Goal: Task Accomplishment & Management: Manage account settings

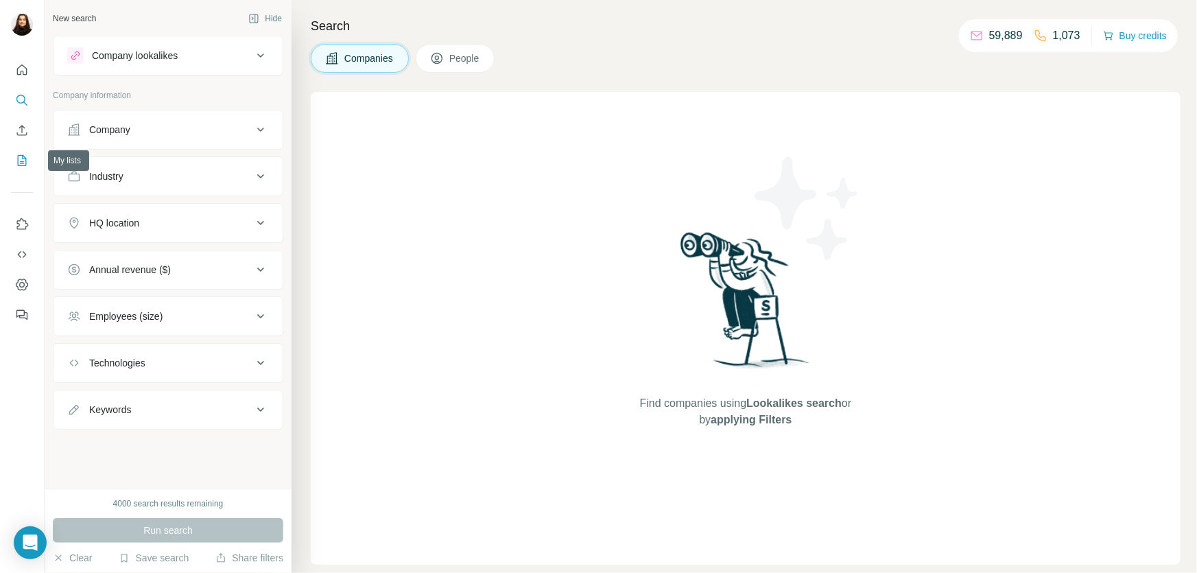
click at [25, 156] on icon "My lists" at bounding box center [22, 161] width 14 height 14
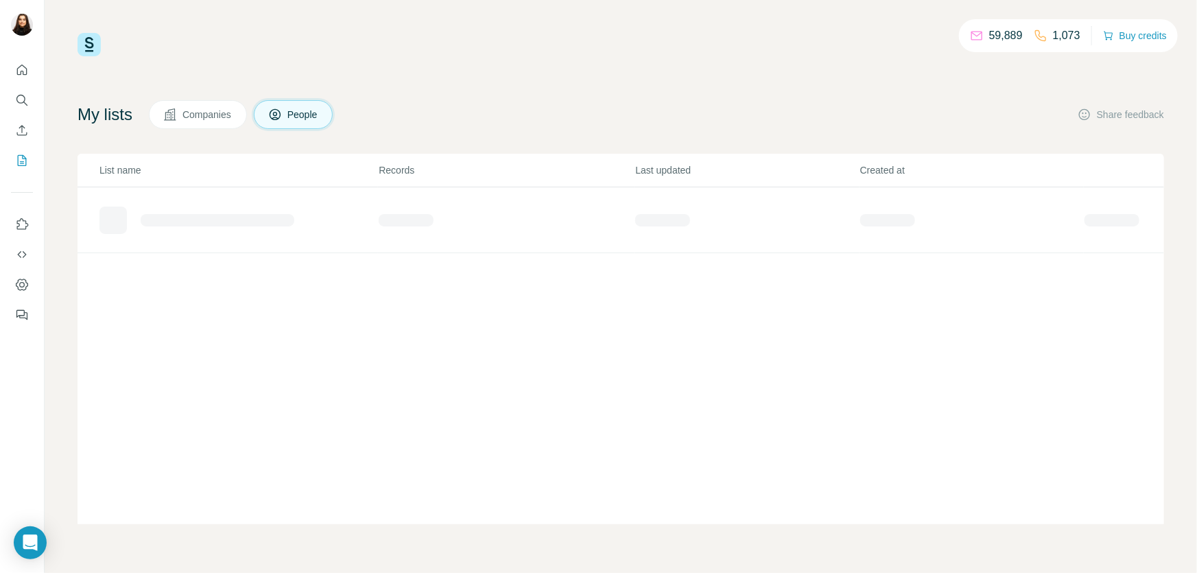
click at [223, 108] on span "Companies" at bounding box center [208, 115] width 50 height 14
click at [231, 113] on span "Companies" at bounding box center [208, 115] width 50 height 14
click at [204, 120] on span "Companies" at bounding box center [208, 115] width 50 height 14
click at [318, 103] on button "People" at bounding box center [294, 114] width 80 height 29
click at [141, 163] on p "List name" at bounding box center [238, 170] width 278 height 14
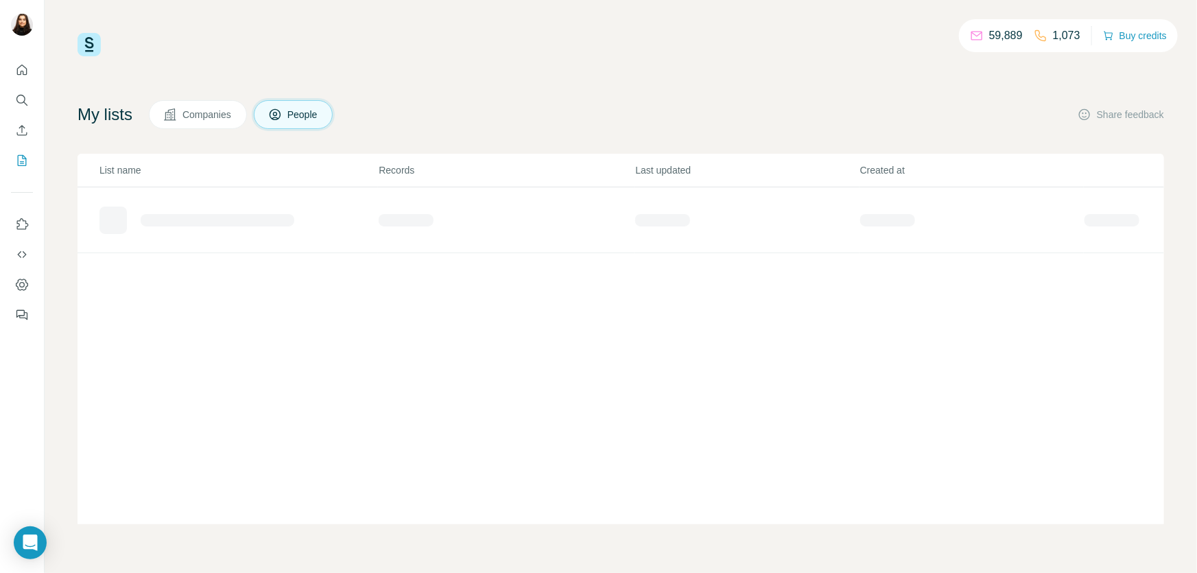
click at [202, 108] on span "Companies" at bounding box center [208, 115] width 50 height 14
click at [333, 124] on div "Companies People" at bounding box center [241, 114] width 184 height 29
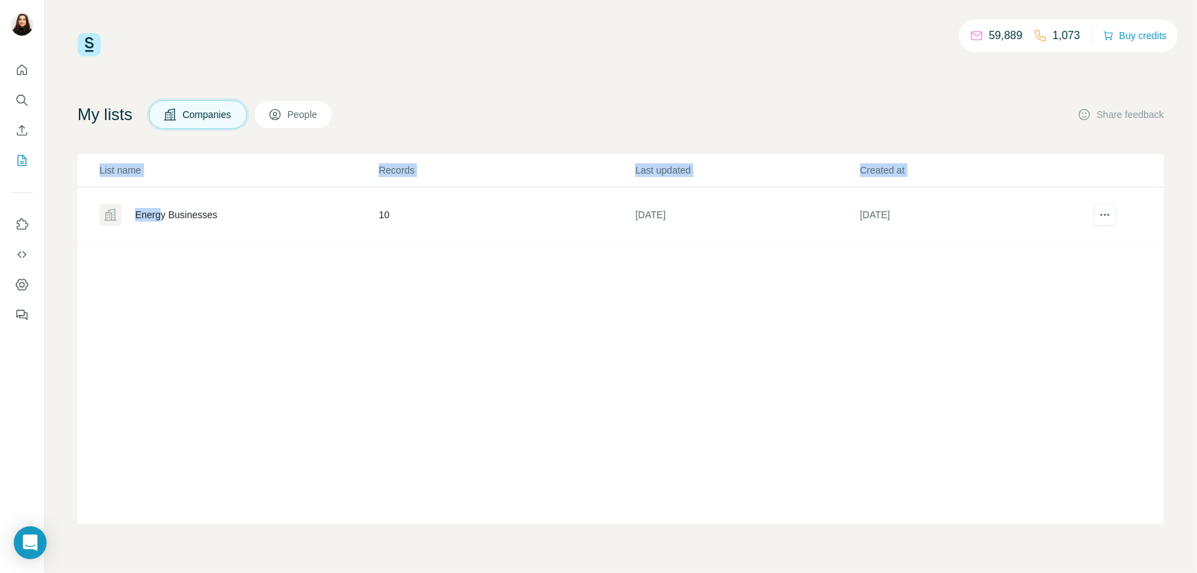
drag, startPoint x: 164, startPoint y: 210, endPoint x: 161, endPoint y: 372, distance: 162.0
click at [161, 372] on div "List name Records Last updated Created at Energy Businesses 10 [DATE] [DATE]" at bounding box center [621, 339] width 1087 height 371
click at [255, 231] on td "Energy Businesses" at bounding box center [228, 215] width 301 height 56
click at [174, 221] on div "Energy Businesses" at bounding box center [238, 215] width 278 height 22
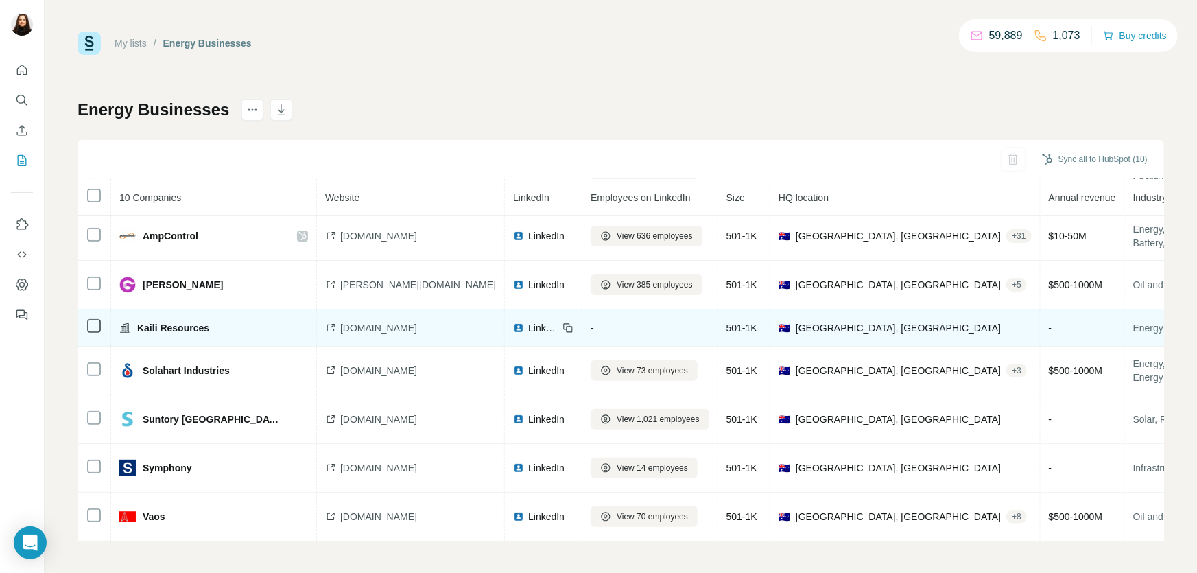
scroll to position [2, 0]
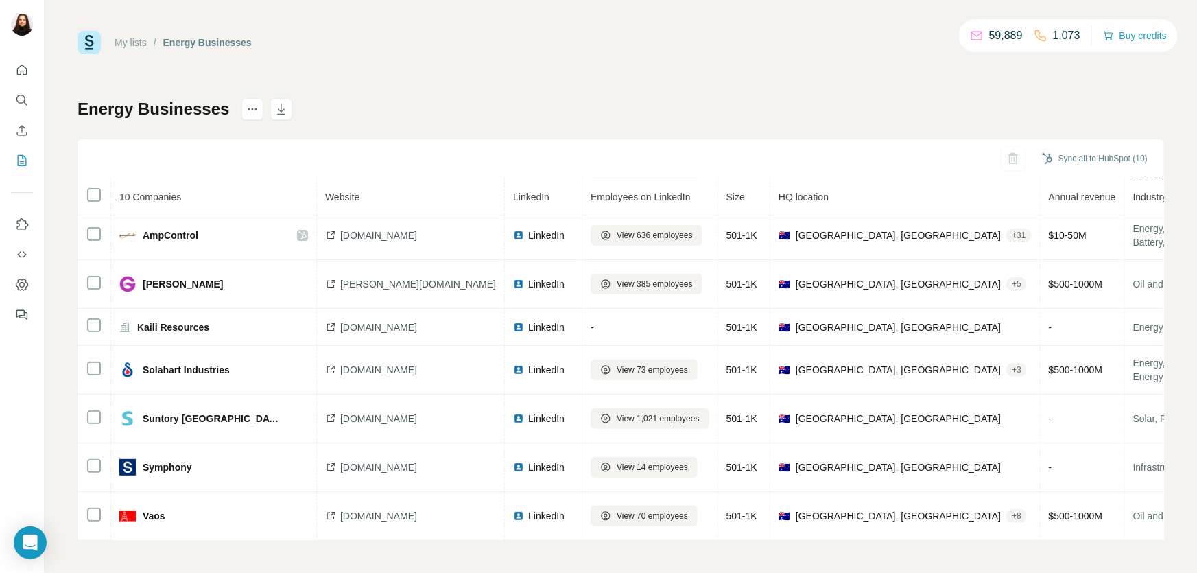
click at [556, 106] on div "Energy Businesses Sync all to HubSpot (10) 10 Companies Website LinkedIn Employ…" at bounding box center [621, 319] width 1087 height 443
